Goal: Information Seeking & Learning: Learn about a topic

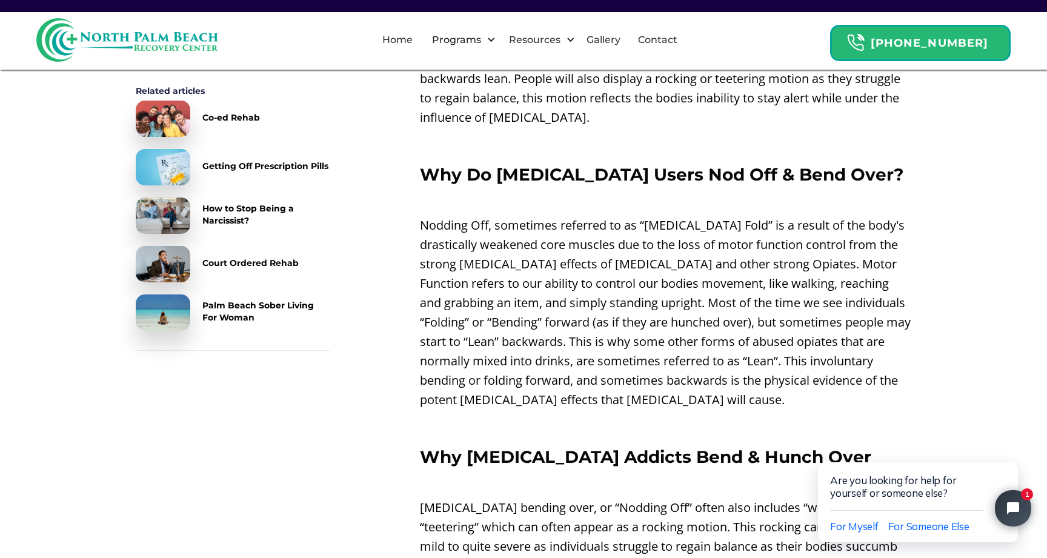
scroll to position [805, 0]
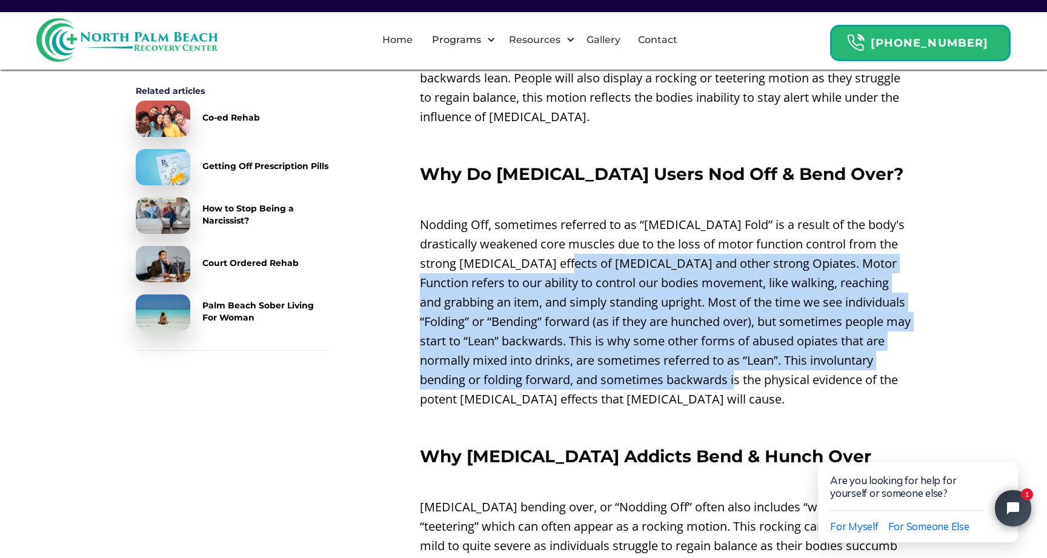
drag, startPoint x: 758, startPoint y: 367, endPoint x: 594, endPoint y: 252, distance: 201.0
click at [594, 252] on p "Nodding Off, sometimes referred to as “[MEDICAL_DATA] Fold” is a result of the …" at bounding box center [665, 312] width 491 height 194
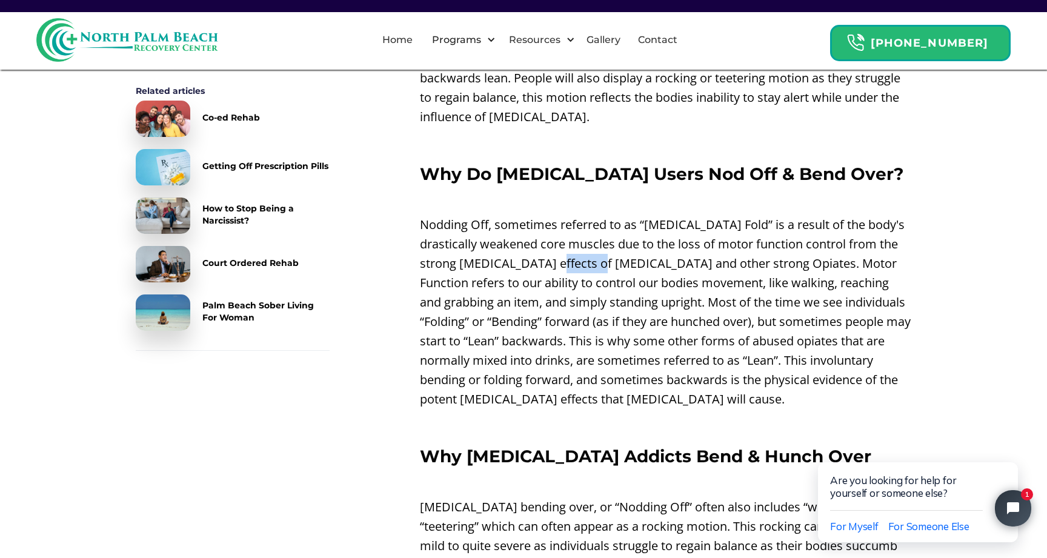
click at [594, 252] on p "Nodding Off, sometimes referred to as “[MEDICAL_DATA] Fold” is a result of the …" at bounding box center [665, 312] width 491 height 194
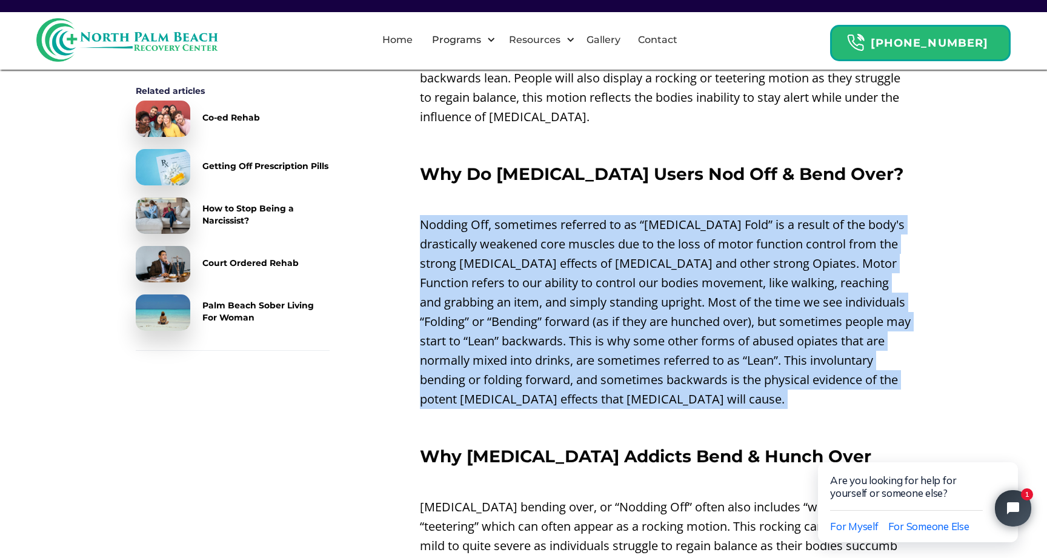
click at [594, 252] on p "Nodding Off, sometimes referred to as “[MEDICAL_DATA] Fold” is a result of the …" at bounding box center [665, 312] width 491 height 194
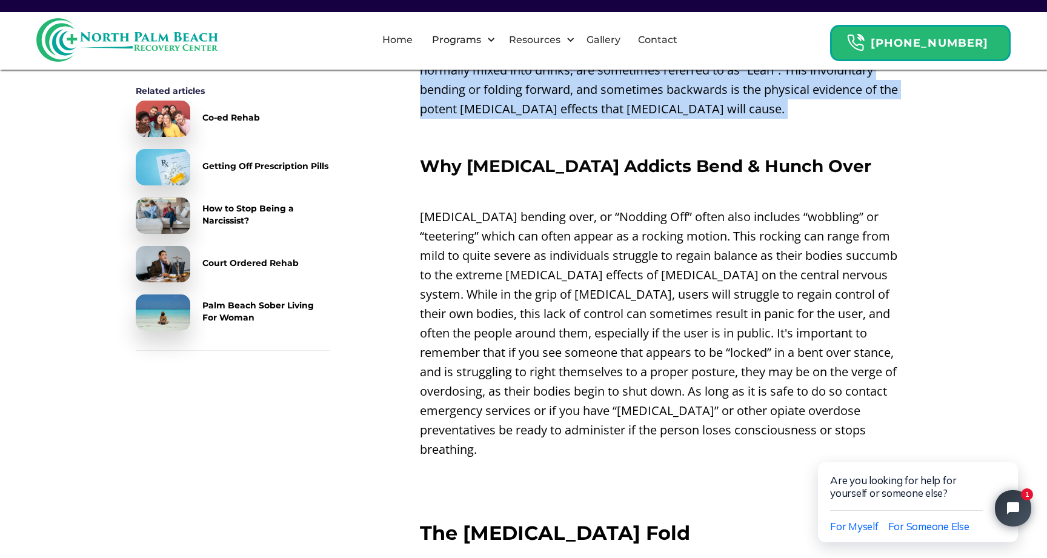
scroll to position [1095, 0]
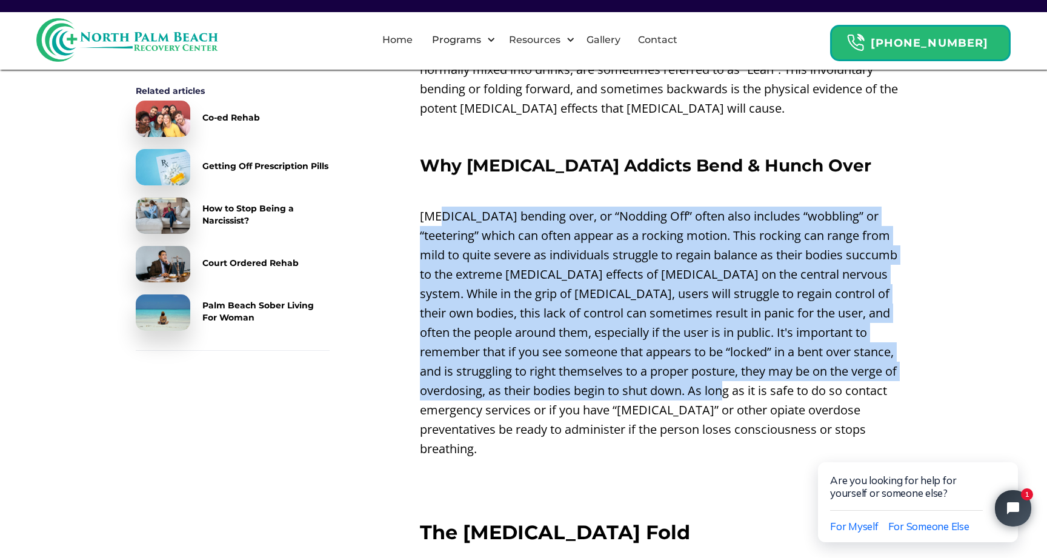
drag, startPoint x: 439, startPoint y: 196, endPoint x: 635, endPoint y: 373, distance: 264.2
click at [640, 379] on p "[MEDICAL_DATA] bending over, or “Nodding Off” often also includes “wobbling” or…" at bounding box center [665, 333] width 491 height 252
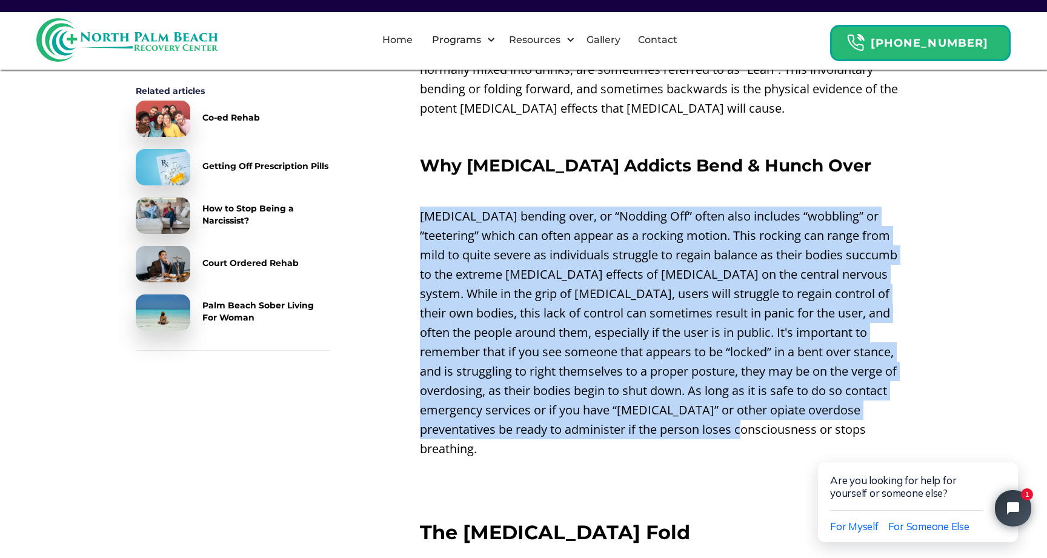
drag, startPoint x: 675, startPoint y: 413, endPoint x: 393, endPoint y: 188, distance: 361.2
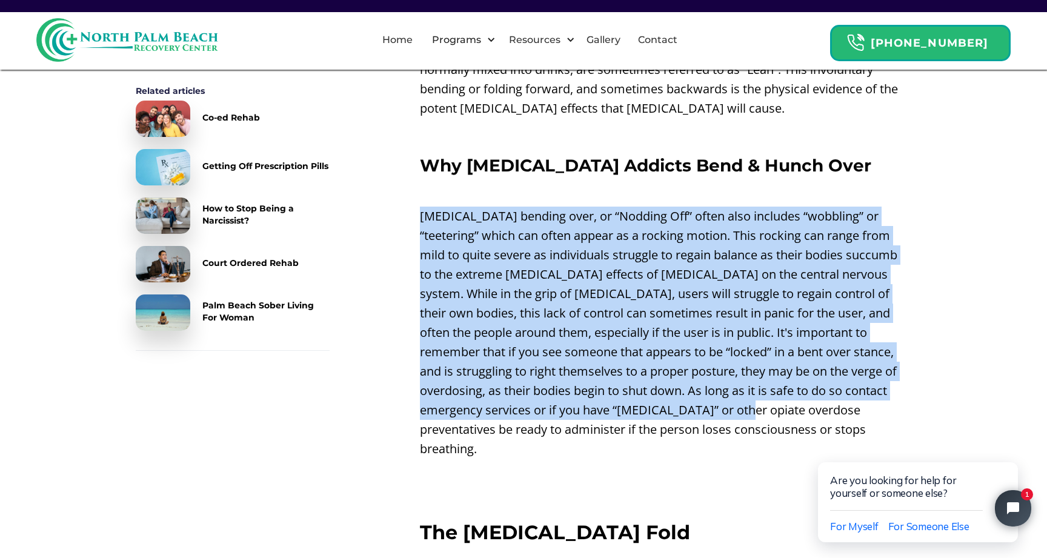
drag, startPoint x: 393, startPoint y: 188, endPoint x: 683, endPoint y: 397, distance: 357.6
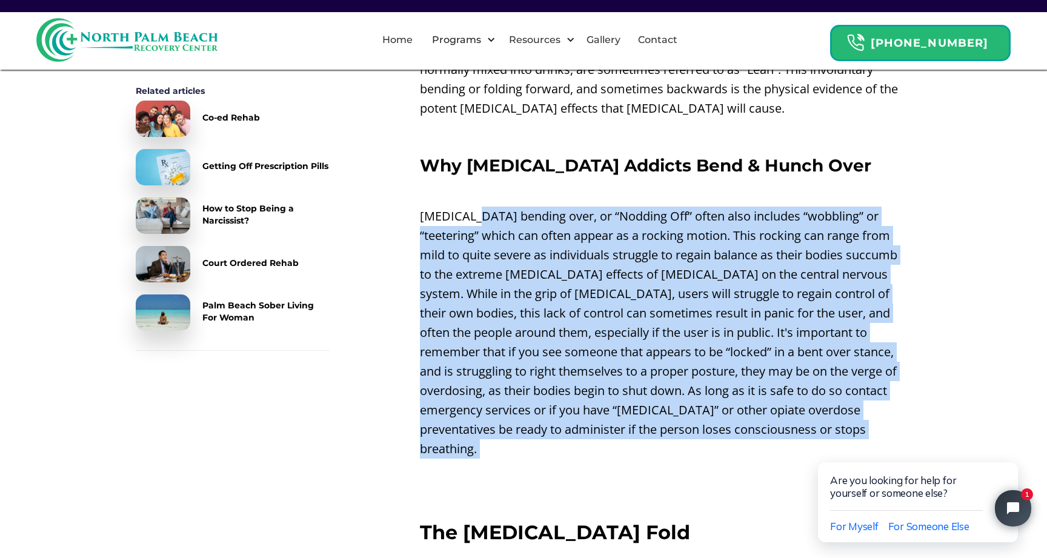
drag, startPoint x: 697, startPoint y: 422, endPoint x: 473, endPoint y: 204, distance: 313.6
click at [473, 207] on p "[MEDICAL_DATA] bending over, or “Nodding Off” often also includes “wobbling” or…" at bounding box center [665, 333] width 491 height 252
drag, startPoint x: 473, startPoint y: 204, endPoint x: 723, endPoint y: 425, distance: 334.8
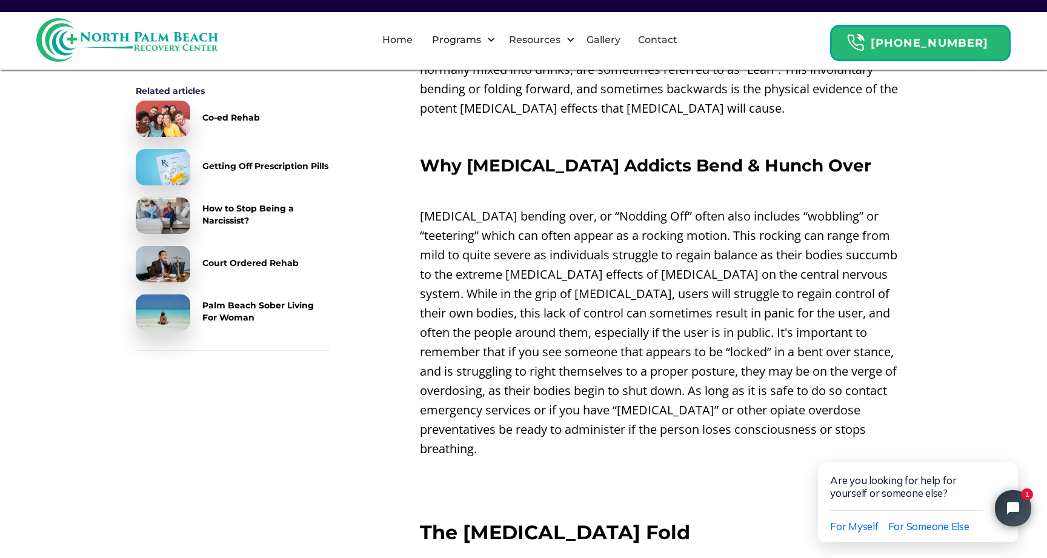
click at [716, 408] on p "[MEDICAL_DATA] bending over, or “Nodding Off” often also includes “wobbling” or…" at bounding box center [665, 333] width 491 height 252
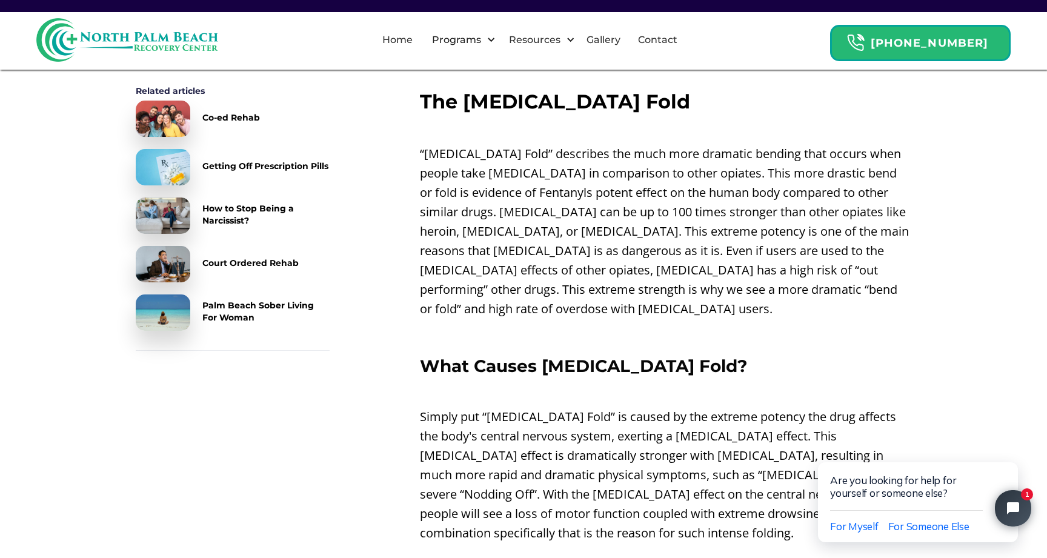
scroll to position [1532, 0]
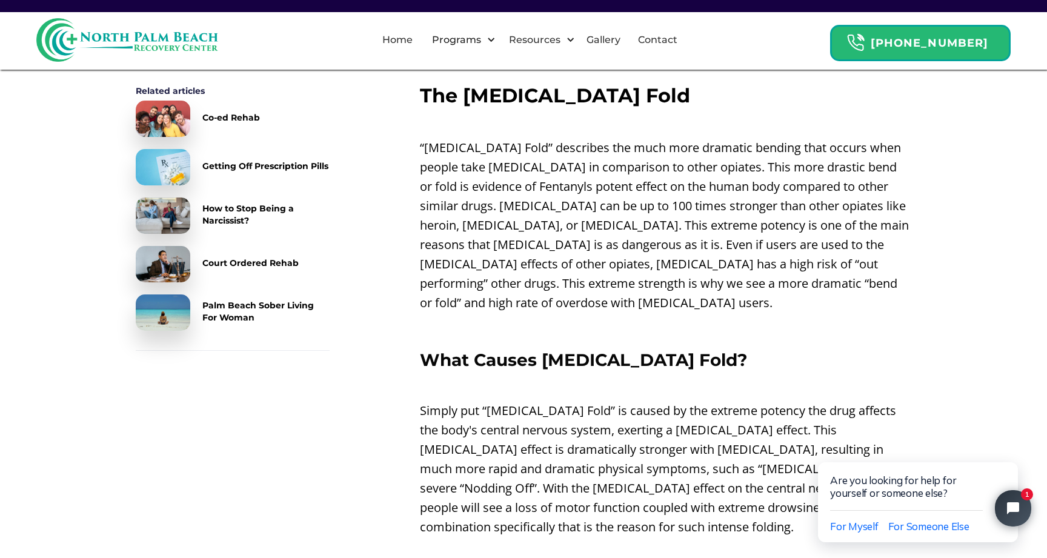
click at [746, 251] on p "“[MEDICAL_DATA] Fold” describes the much more dramatic bending that occurs when…" at bounding box center [665, 225] width 491 height 174
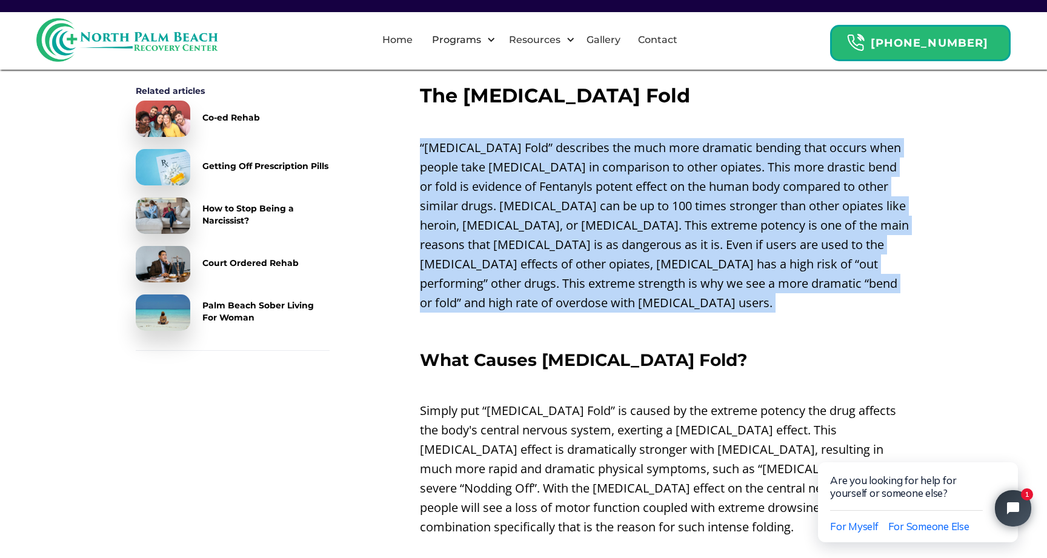
click at [746, 251] on p "“[MEDICAL_DATA] Fold” describes the much more dramatic bending that occurs when…" at bounding box center [665, 225] width 491 height 174
click at [758, 253] on p "“[MEDICAL_DATA] Fold” describes the much more dramatic bending that occurs when…" at bounding box center [665, 225] width 491 height 174
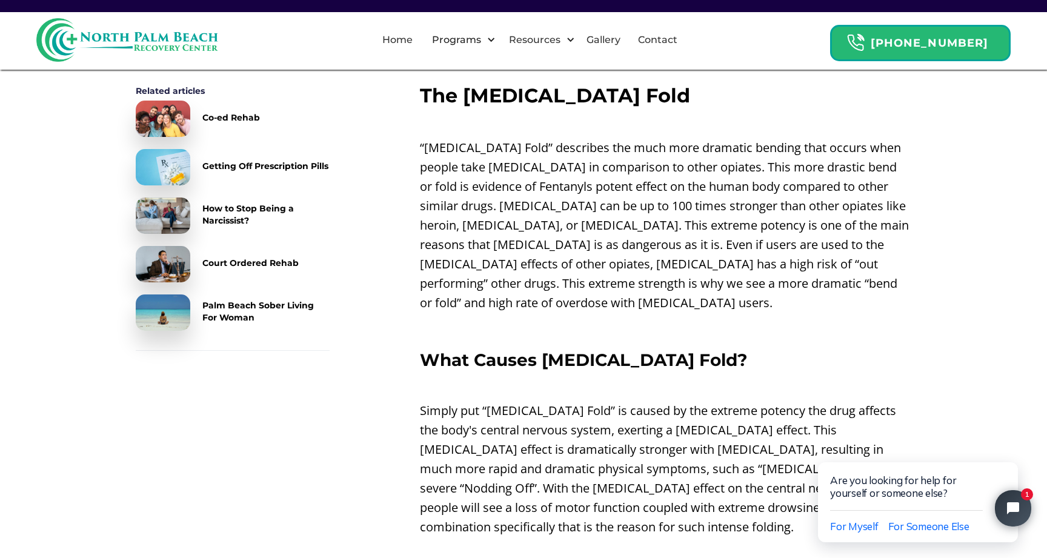
click at [758, 253] on p "“[MEDICAL_DATA] Fold” describes the much more dramatic bending that occurs when…" at bounding box center [665, 225] width 491 height 174
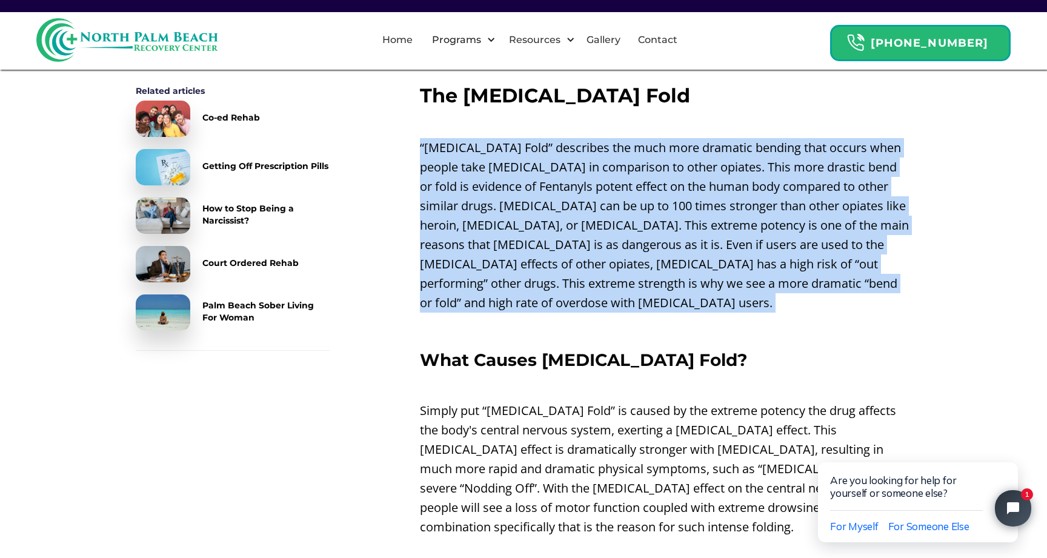
click at [758, 253] on p "“[MEDICAL_DATA] Fold” describes the much more dramatic bending that occurs when…" at bounding box center [665, 225] width 491 height 174
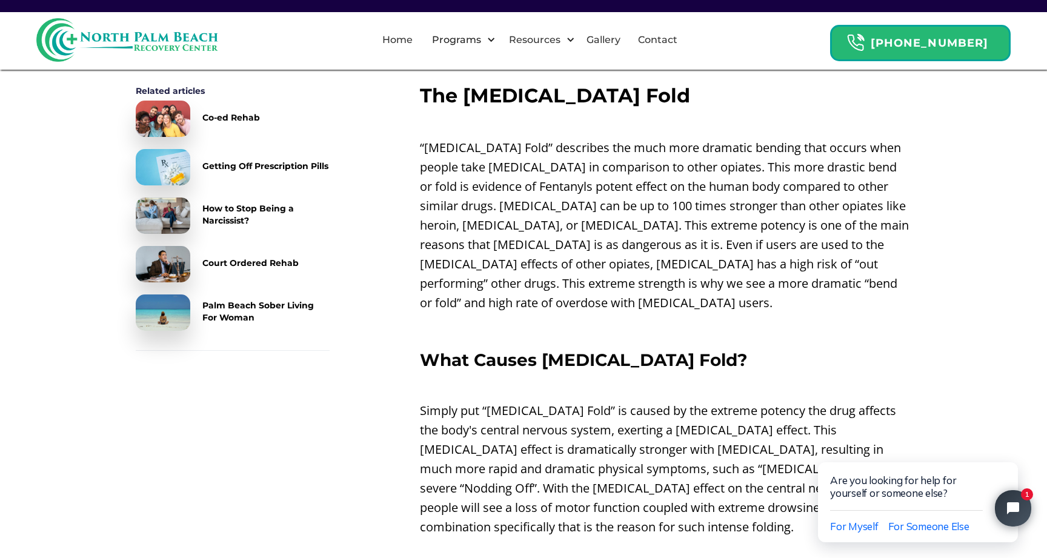
click at [763, 255] on p "“[MEDICAL_DATA] Fold” describes the much more dramatic bending that occurs when…" at bounding box center [665, 225] width 491 height 174
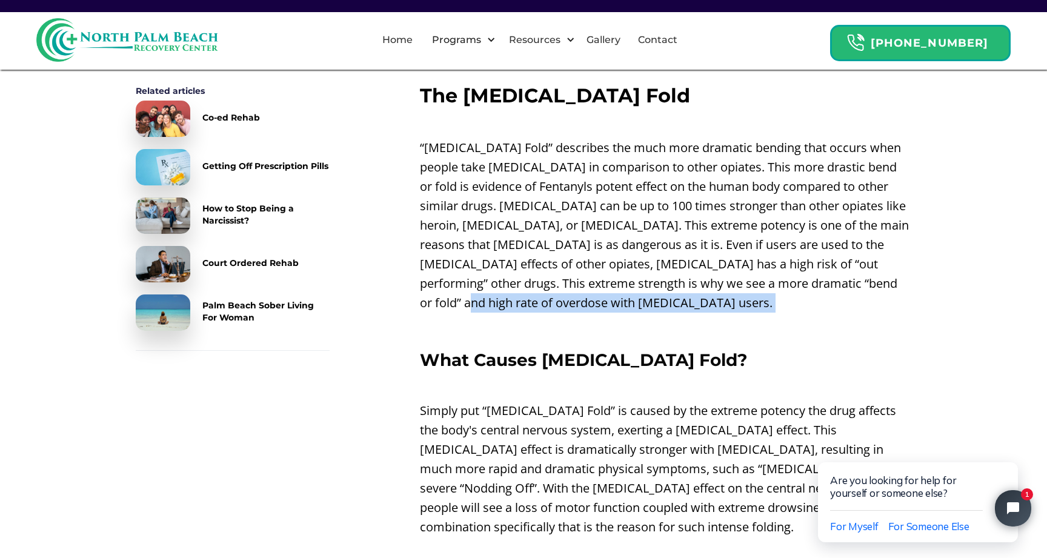
click at [763, 255] on p "“[MEDICAL_DATA] Fold” describes the much more dramatic bending that occurs when…" at bounding box center [665, 225] width 491 height 174
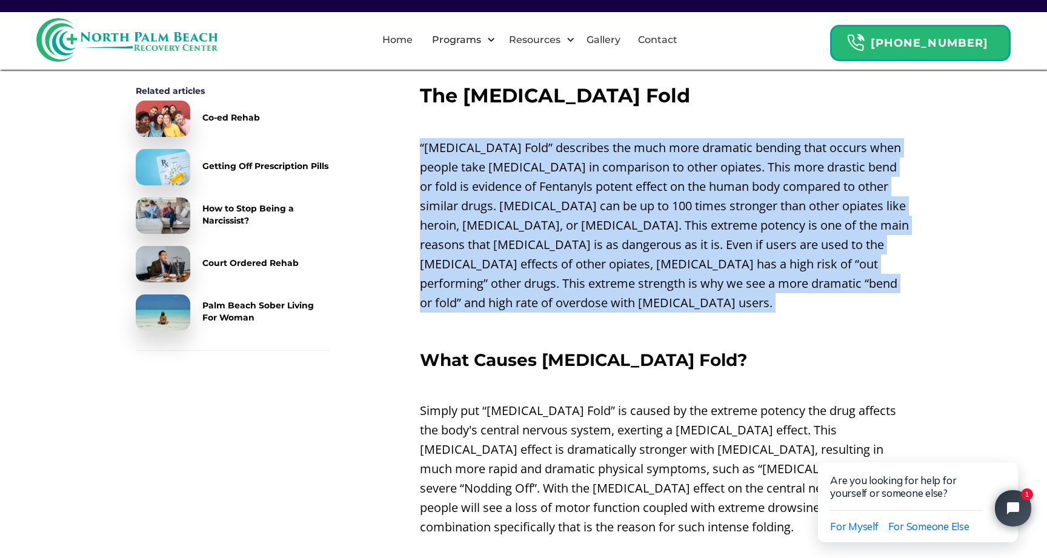
click at [763, 255] on p "“[MEDICAL_DATA] Fold” describes the much more dramatic bending that occurs when…" at bounding box center [665, 225] width 491 height 174
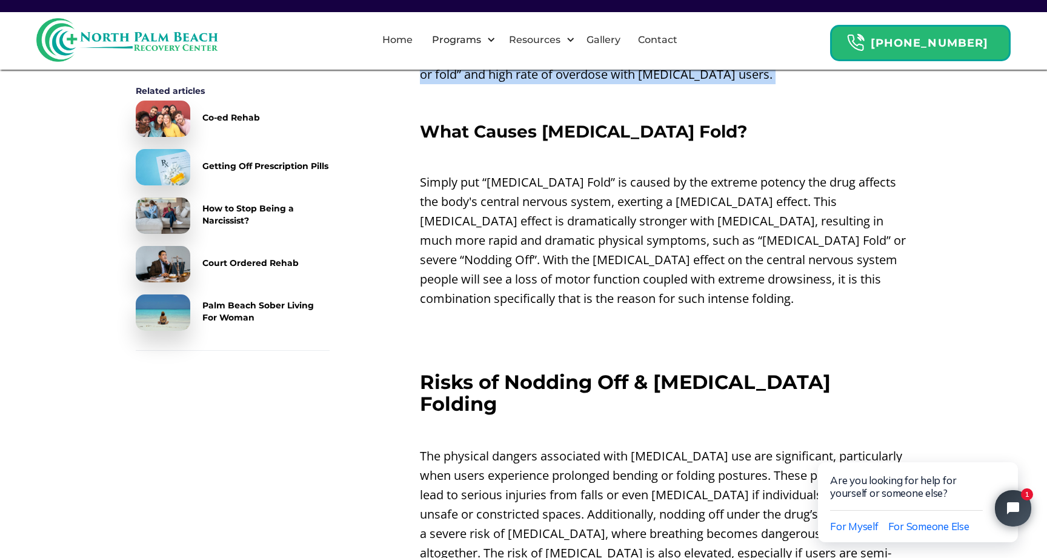
scroll to position [1779, 0]
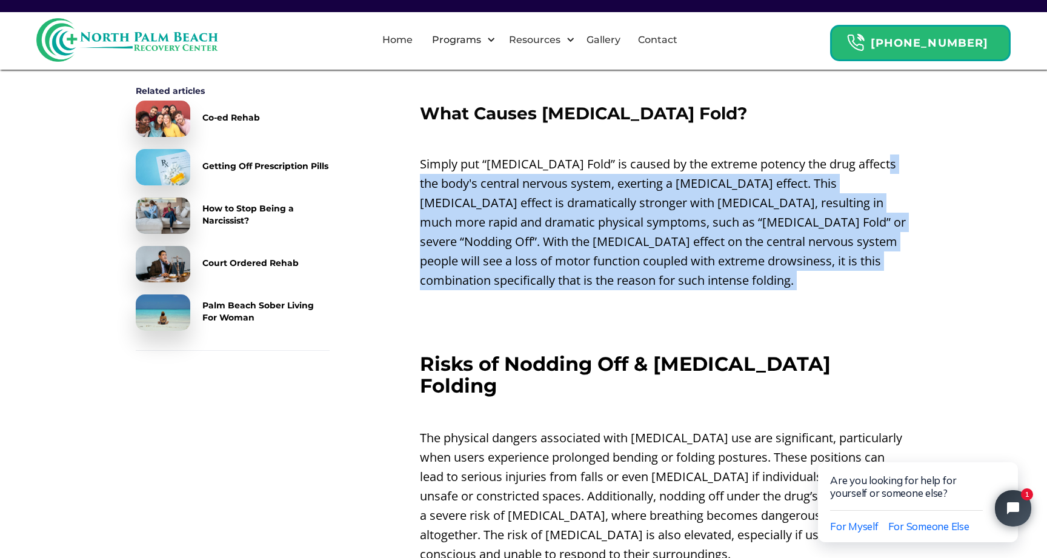
drag, startPoint x: 754, startPoint y: 254, endPoint x: 419, endPoint y: 137, distance: 355.6
click at [419, 138] on div "Table of Content Related articles Co-ed Rehab Getting Off Prescription Pills Ho…" at bounding box center [523, 1] width 775 height 2587
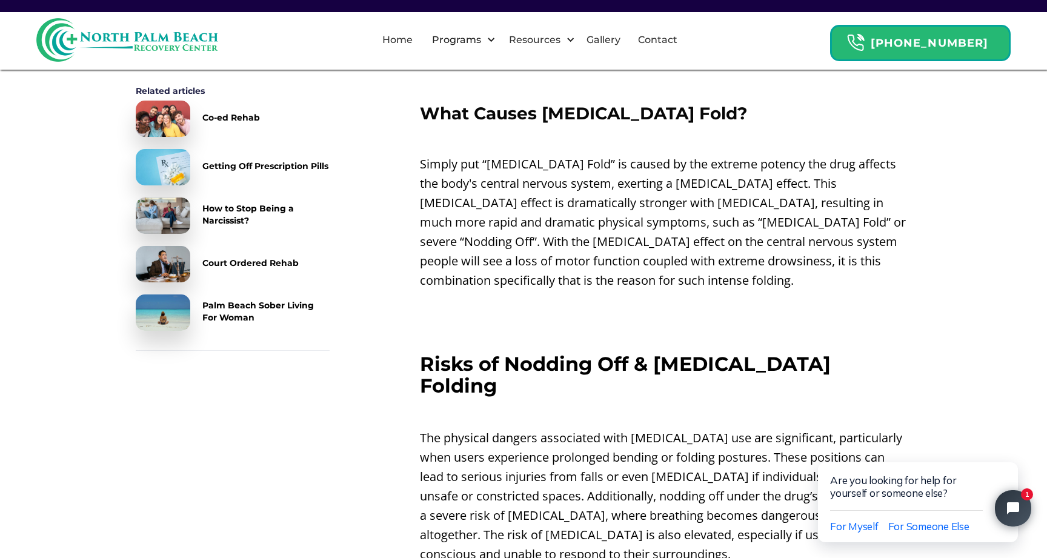
click at [419, 124] on div "Table of Content Related articles Co-ed Rehab Getting Off Prescription Pills Ho…" at bounding box center [523, 1] width 775 height 2587
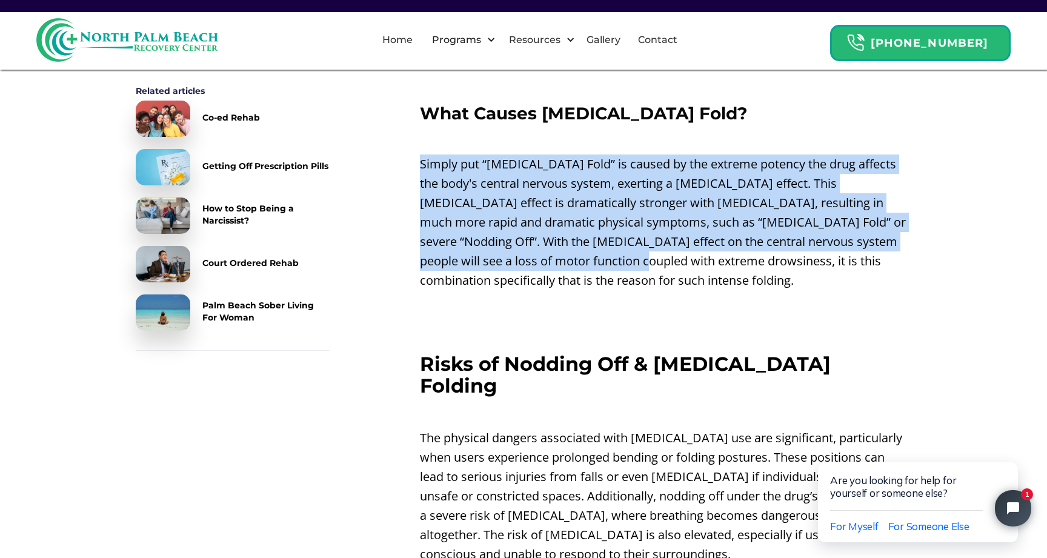
drag, startPoint x: 419, startPoint y: 124, endPoint x: 634, endPoint y: 214, distance: 233.2
click at [634, 215] on div "Table of Content Related articles Co-ed Rehab Getting Off Prescription Pills Ho…" at bounding box center [523, 1] width 775 height 2587
click at [634, 214] on p "Simply put “[MEDICAL_DATA] Fold” is caused by the extreme potency the drug affe…" at bounding box center [665, 222] width 491 height 136
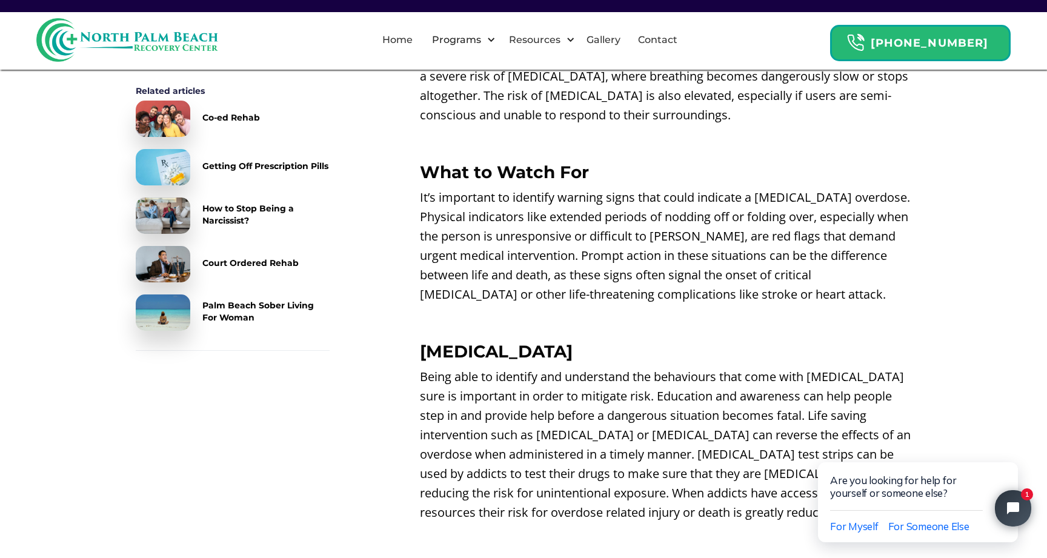
scroll to position [2392, 0]
